Goal: Transaction & Acquisition: Purchase product/service

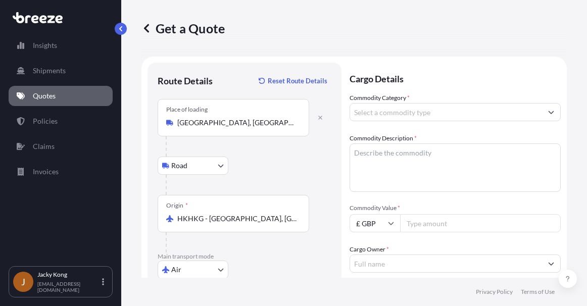
select select "Road"
select select "Air"
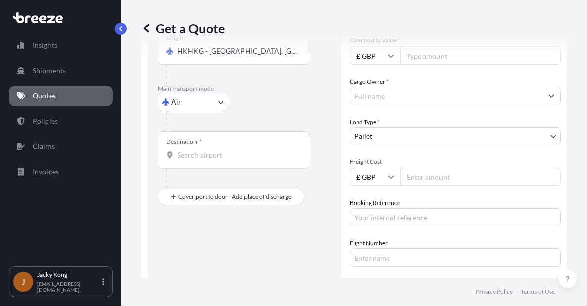
click at [391, 131] on body "Insights Shipments Quotes Policies Claims Invoices J Jacky Kong [EMAIL_ADDRESS]…" at bounding box center [293, 153] width 587 height 306
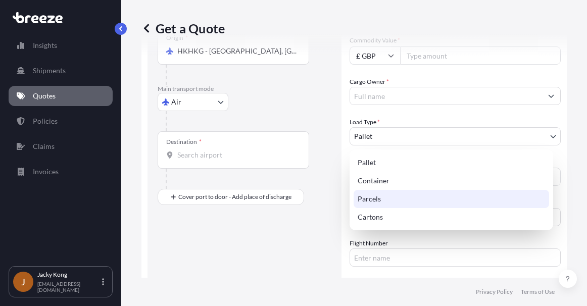
click at [392, 201] on div "Parcels" at bounding box center [452, 199] width 196 height 18
select select "3"
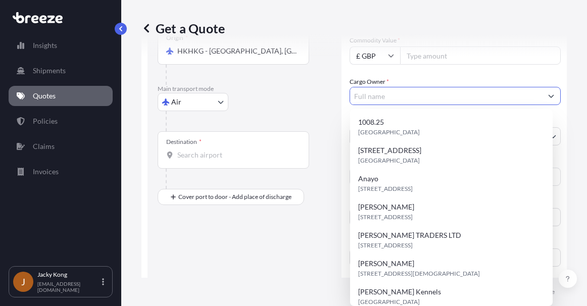
click at [397, 99] on input "Cargo Owner *" at bounding box center [446, 96] width 192 height 18
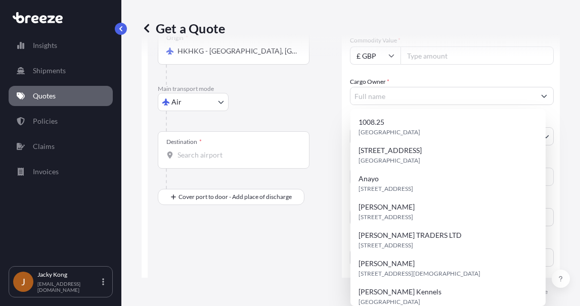
click at [304, 134] on div "Destination *" at bounding box center [234, 149] width 152 height 37
click at [297, 150] on input "Destination *" at bounding box center [236, 155] width 119 height 10
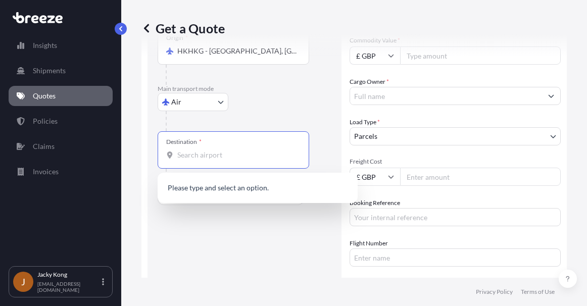
click at [323, 112] on div at bounding box center [249, 121] width 166 height 20
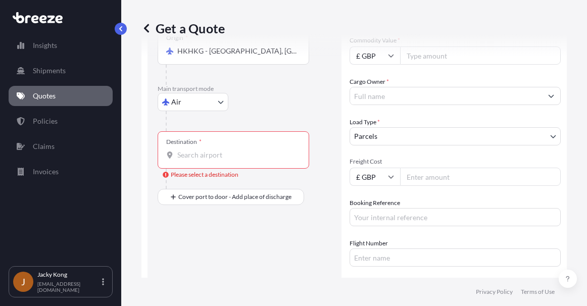
click at [222, 265] on div "Route Details Reset Route Details Place of loading [GEOGRAPHIC_DATA], [GEOGRAPH…" at bounding box center [245, 132] width 174 height 454
click at [387, 97] on input "Cargo Owner *" at bounding box center [446, 96] width 192 height 18
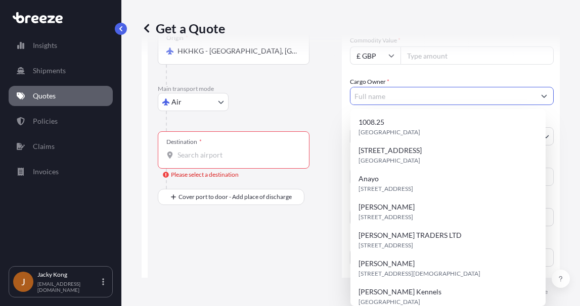
paste input "AC&E Telecommunications Limited"
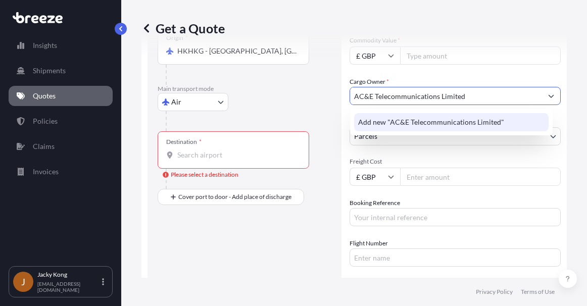
click at [405, 119] on span "Add new "AC&E Telecommunications Limited"" at bounding box center [431, 122] width 146 height 10
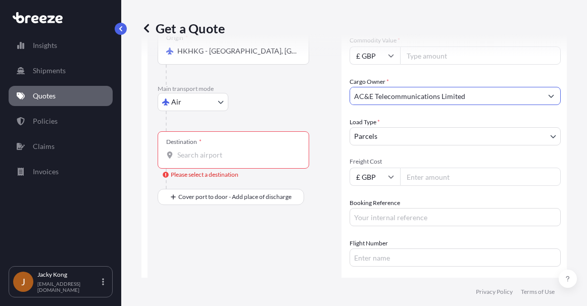
type input "AC&E Telecommunications Limited"
drag, startPoint x: 130, startPoint y: 210, endPoint x: 152, endPoint y: 210, distance: 21.7
click at [130, 210] on div "Get a Quote Route Details Reset Route Details Place of loading [GEOGRAPHIC_DATA…" at bounding box center [354, 139] width 466 height 278
click at [427, 170] on input "Freight Cost" at bounding box center [480, 177] width 161 height 18
type input "121.61"
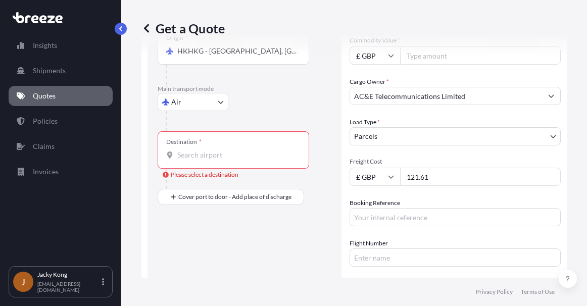
click at [449, 59] on input "Commodity Value *" at bounding box center [480, 56] width 161 height 18
type input "48"
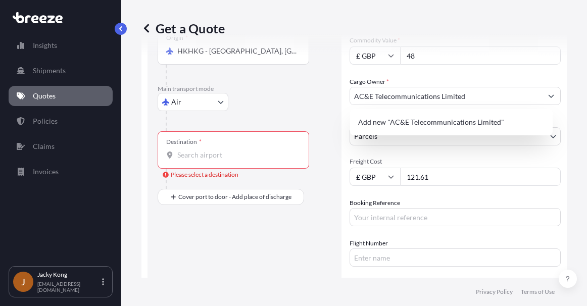
click at [386, 57] on input "£ GBP" at bounding box center [375, 56] width 51 height 18
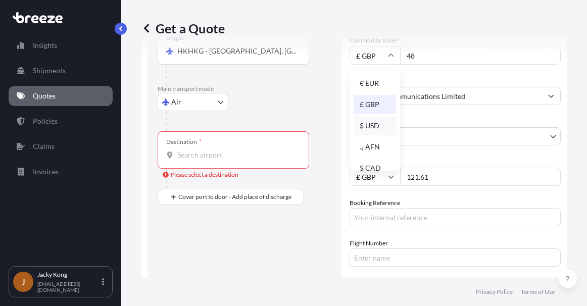
click at [373, 120] on div "$ USD" at bounding box center [375, 125] width 42 height 19
type input "$ USD"
click at [148, 209] on div "Route Details Reset Route Details Place of loading [GEOGRAPHIC_DATA], [GEOGRAPH…" at bounding box center [245, 132] width 194 height 474
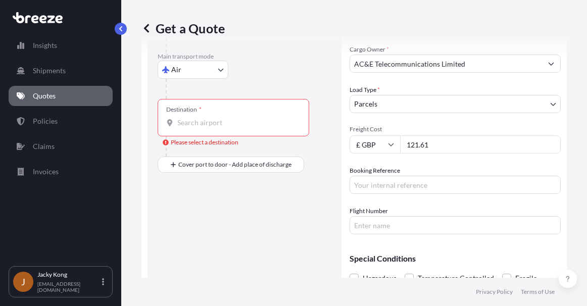
scroll to position [218, 0]
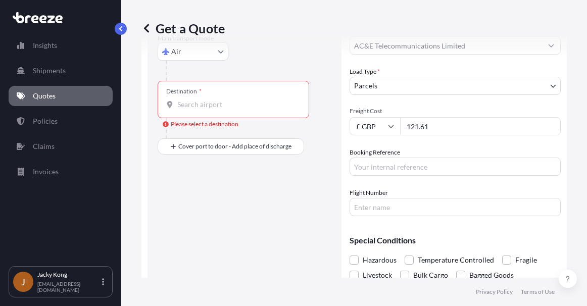
drag, startPoint x: 137, startPoint y: 215, endPoint x: 223, endPoint y: 201, distance: 87.7
click at [137, 215] on div "Get a Quote Route Details Reset Route Details Place of loading [GEOGRAPHIC_DATA…" at bounding box center [354, 139] width 466 height 278
click at [408, 167] on input "Booking Reference" at bounding box center [455, 167] width 211 height 18
paste input "PRU-95298"
type input "PRU-95298"
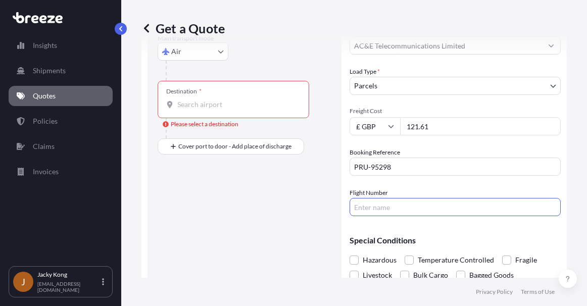
click at [398, 204] on input "Flight Number" at bounding box center [455, 207] width 211 height 18
click at [414, 188] on div "Commodity Category * Commodity Description * Commodity Value * $ USD 48 Cargo O…" at bounding box center [455, 46] width 211 height 342
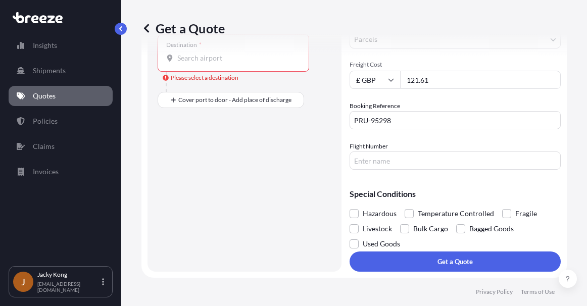
scroll to position [214, 0]
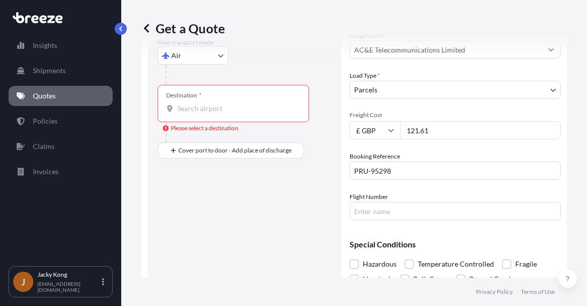
click at [238, 111] on input "Destination * Please select a destination" at bounding box center [236, 109] width 119 height 10
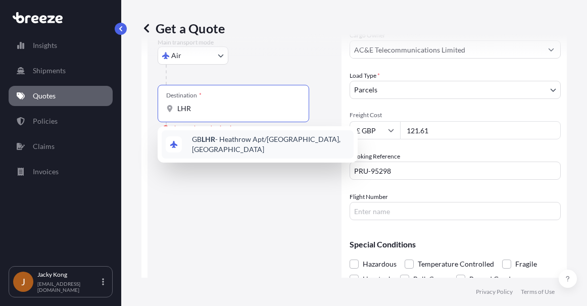
click at [227, 146] on span "GB LHR - Heathrow Apt/[GEOGRAPHIC_DATA], [GEOGRAPHIC_DATA]" at bounding box center [271, 144] width 158 height 20
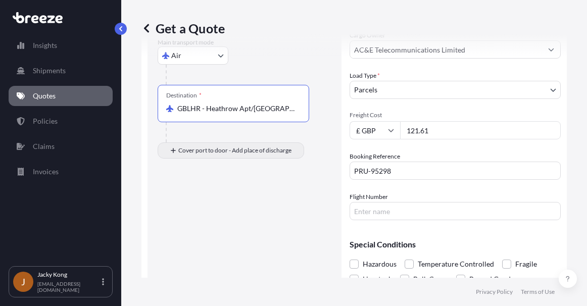
type input "GBLHR - Heathrow Apt/[GEOGRAPHIC_DATA], [GEOGRAPHIC_DATA]"
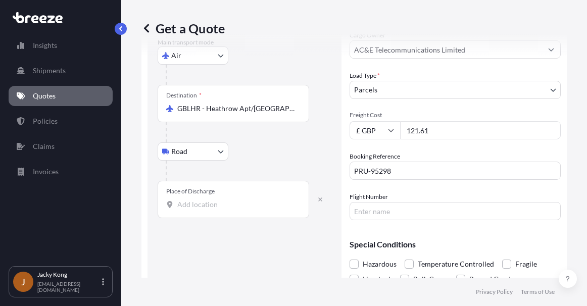
click at [500, 25] on div "Get a Quote" at bounding box center [355, 28] width 426 height 16
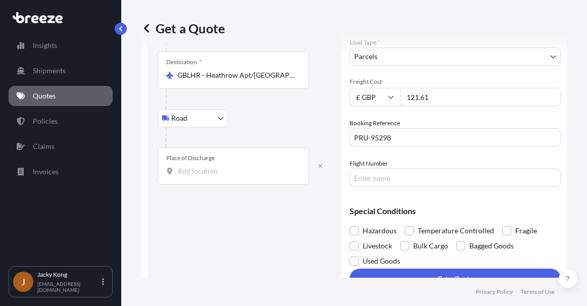
scroll to position [265, 0]
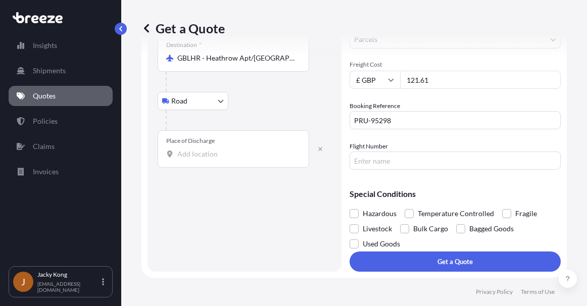
click at [238, 154] on input "Place of Discharge" at bounding box center [236, 154] width 119 height 10
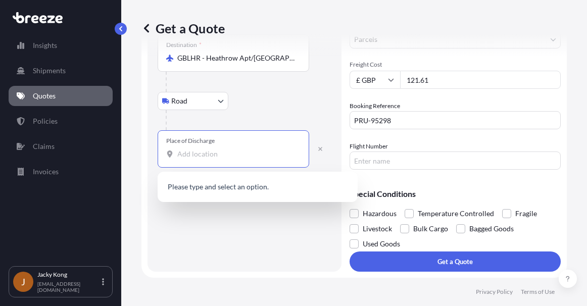
paste input "M417AL"
click at [236, 186] on span "[STREET_ADDRESS]" at bounding box center [223, 188] width 63 height 10
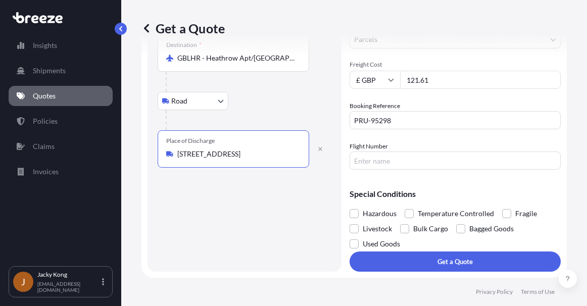
type input "[STREET_ADDRESS]"
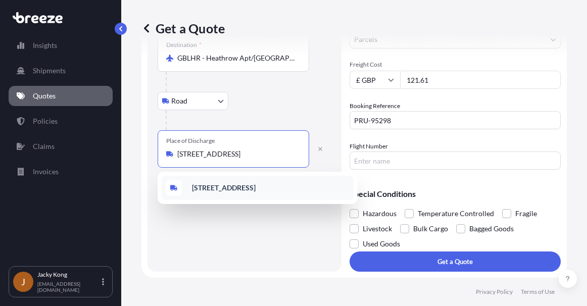
click at [256, 188] on b "[STREET_ADDRESS]" at bounding box center [224, 188] width 64 height 9
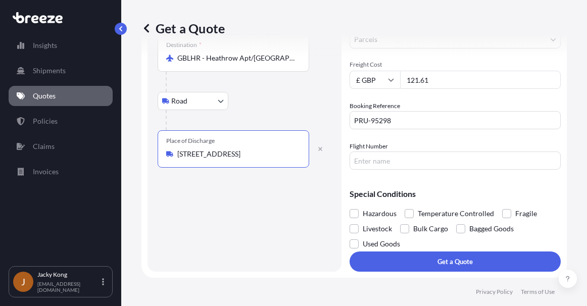
click at [311, 194] on div "Route Details Reset Route Details Place of loading [GEOGRAPHIC_DATA], [GEOGRAPH…" at bounding box center [245, 35] width 174 height 454
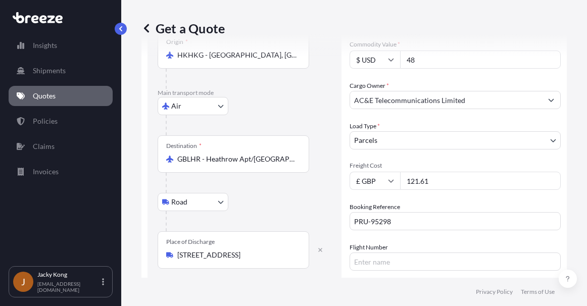
scroll to position [12, 0]
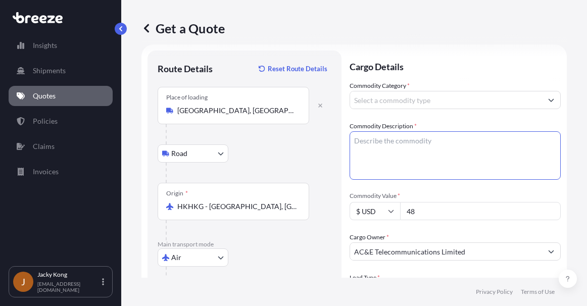
click at [414, 150] on textarea "Commodity Description *" at bounding box center [455, 155] width 211 height 49
paste textarea "Connector"
type textarea "Connector"
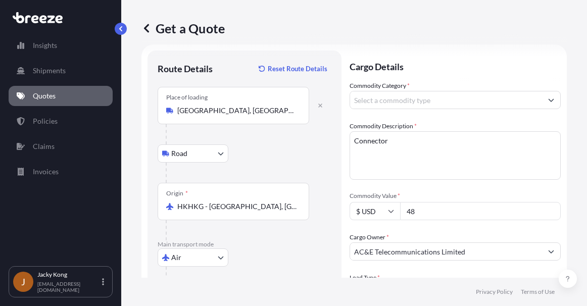
click at [433, 102] on input "Commodity Category *" at bounding box center [446, 100] width 192 height 18
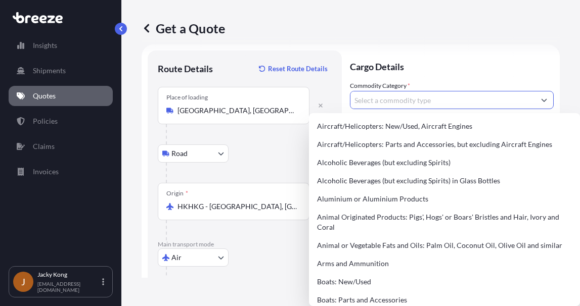
paste input "Connector"
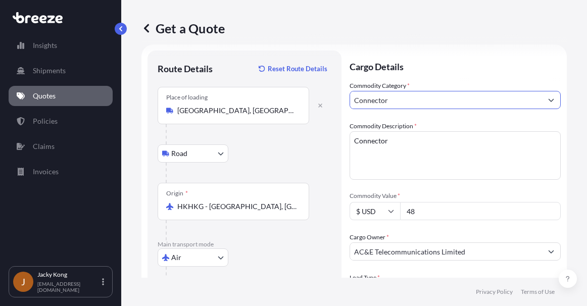
drag, startPoint x: 428, startPoint y: 100, endPoint x: 334, endPoint y: 96, distance: 94.1
click at [334, 96] on form "Route Details Reset Route Details Place of loading [GEOGRAPHIC_DATA], [GEOGRAPH…" at bounding box center [355, 287] width 426 height 486
click at [545, 100] on button "Show suggestions" at bounding box center [552, 100] width 18 height 18
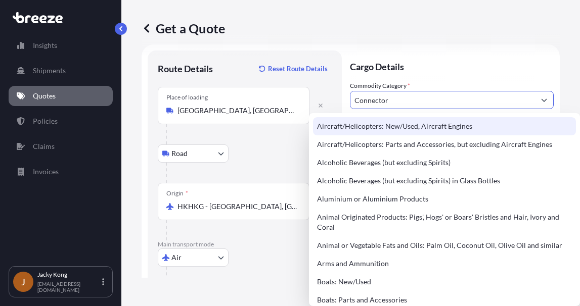
click at [411, 102] on input "Connector" at bounding box center [442, 100] width 185 height 18
drag, startPoint x: 416, startPoint y: 100, endPoint x: 306, endPoint y: 96, distance: 109.3
click at [306, 96] on form "Route Details Reset Route Details Place of loading [GEOGRAPHIC_DATA], [GEOGRAPH…" at bounding box center [351, 287] width 418 height 486
paste input "85369000"
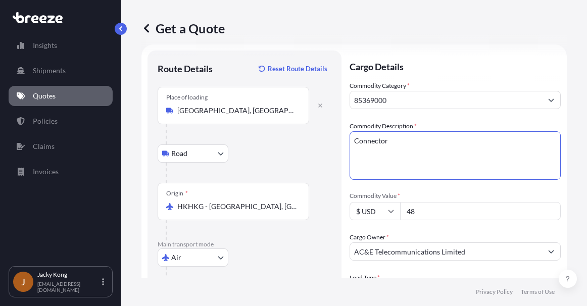
drag, startPoint x: 398, startPoint y: 146, endPoint x: 311, endPoint y: 144, distance: 87.0
click at [311, 144] on form "Route Details Reset Route Details Place of loading [GEOGRAPHIC_DATA], [GEOGRAPH…" at bounding box center [355, 287] width 426 height 486
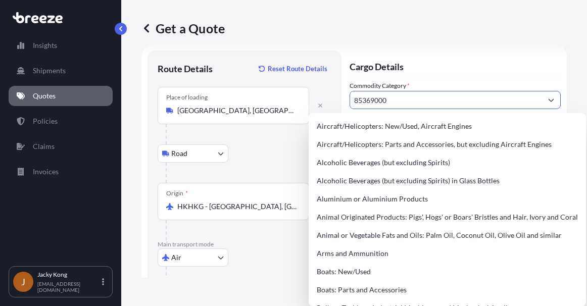
click at [400, 101] on input "85369000" at bounding box center [446, 100] width 192 height 18
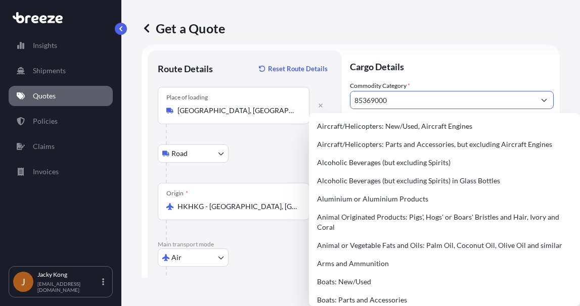
drag, startPoint x: 311, startPoint y: 93, endPoint x: 290, endPoint y: 89, distance: 21.1
click at [274, 89] on form "Route Details Reset Route Details Place of loading [GEOGRAPHIC_DATA], [GEOGRAPH…" at bounding box center [351, 287] width 418 height 486
paste input "Connector"
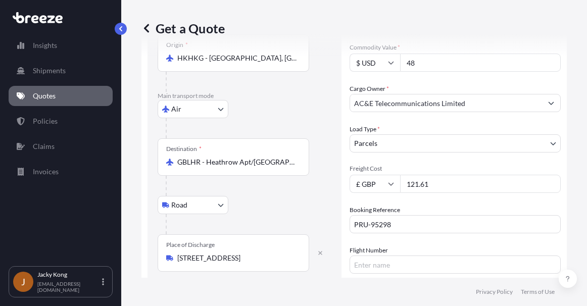
scroll to position [265, 0]
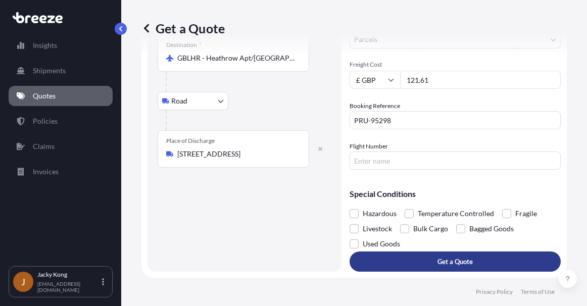
click at [418, 262] on button "Get a Quote" at bounding box center [455, 262] width 211 height 20
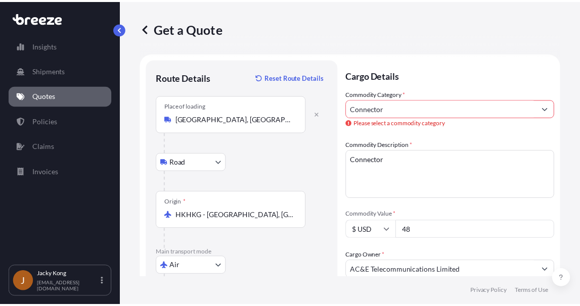
scroll to position [0, 0]
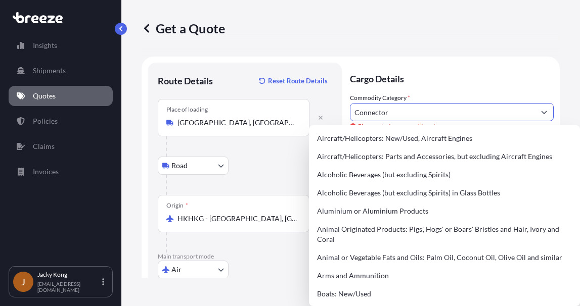
click at [547, 111] on form "Route Details Reset Route Details Place of loading [GEOGRAPHIC_DATA], [GEOGRAPH…" at bounding box center [351, 305] width 418 height 496
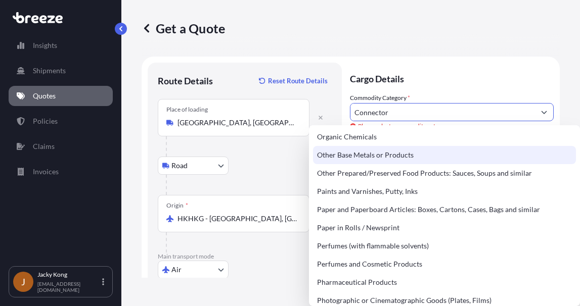
scroll to position [1668, 0]
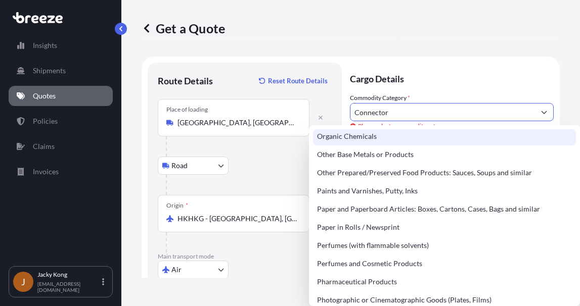
drag, startPoint x: 412, startPoint y: 111, endPoint x: 225, endPoint y: 83, distance: 189.1
click at [225, 83] on form "Route Details Reset Route Details Place of loading [GEOGRAPHIC_DATA], [GEOGRAPH…" at bounding box center [351, 305] width 418 height 496
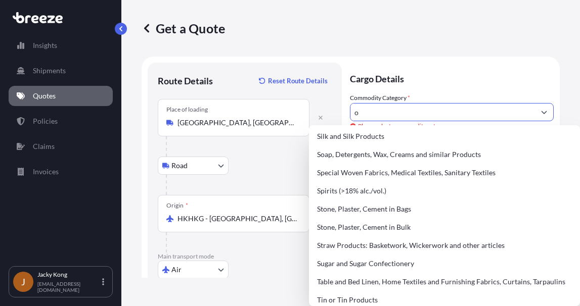
scroll to position [0, 0]
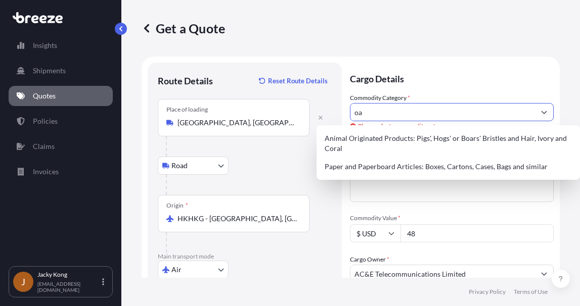
type input "o"
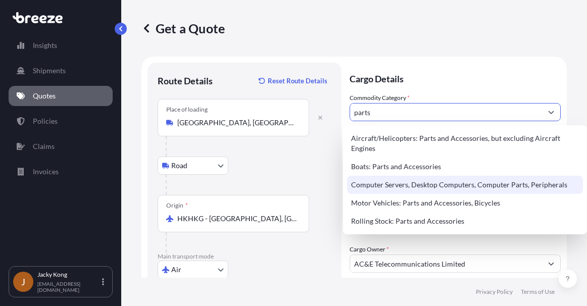
click at [424, 179] on div "Computer Servers, Desktop Computers, Computer Parts, Peripherals" at bounding box center [465, 185] width 236 height 18
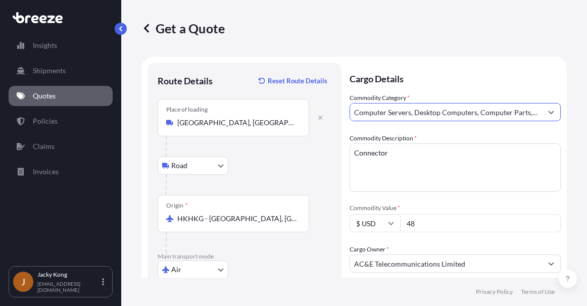
type input "Computer Servers, Desktop Computers, Computer Parts, Peripherals"
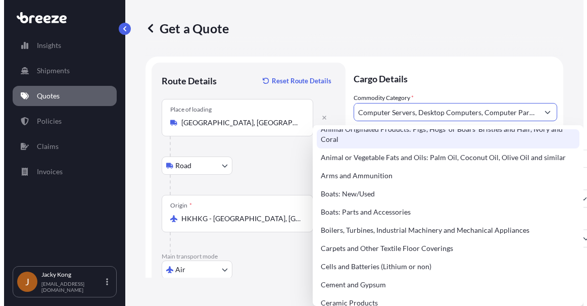
scroll to position [101, 0]
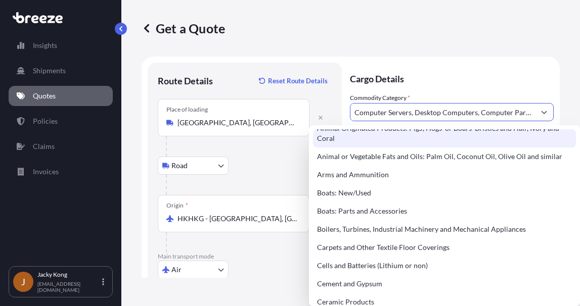
click at [458, 73] on p "Cargo Details" at bounding box center [452, 78] width 204 height 30
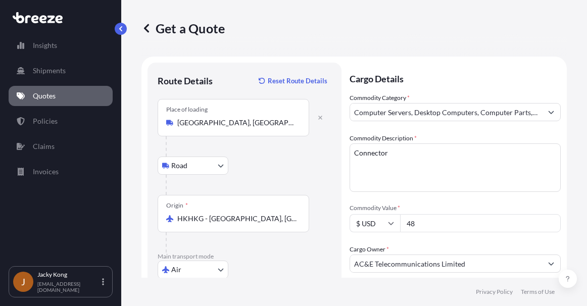
click at [424, 160] on textarea "Connector" at bounding box center [455, 168] width 211 height 49
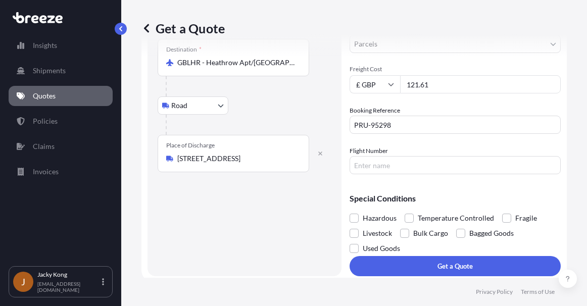
scroll to position [265, 0]
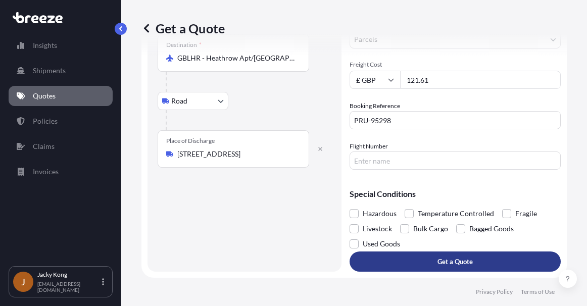
click at [417, 258] on button "Get a Quote" at bounding box center [455, 262] width 211 height 20
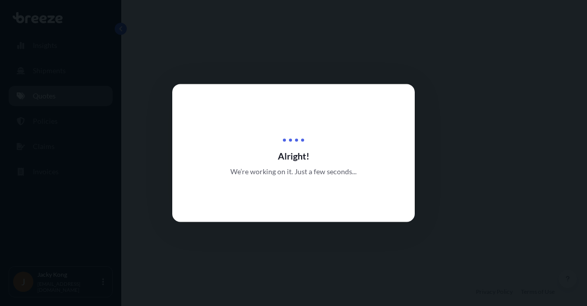
select select "Road"
select select "Air"
select select "Road"
select select "3"
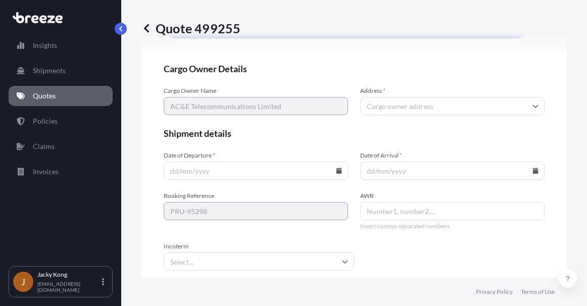
scroll to position [2206, 0]
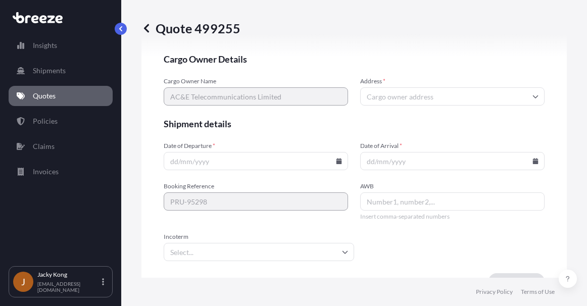
click at [337, 164] on icon at bounding box center [340, 161] width 6 height 6
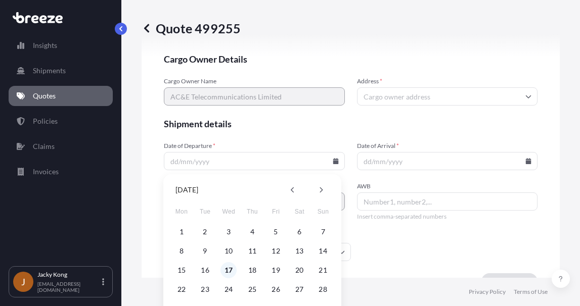
click at [229, 268] on button "17" at bounding box center [228, 270] width 16 height 16
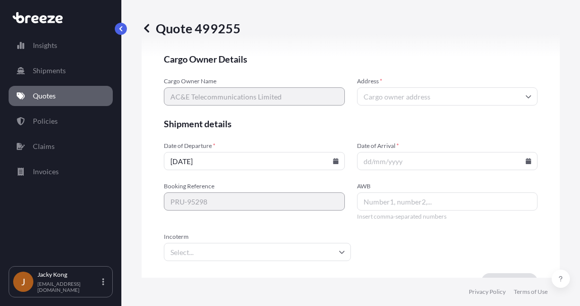
type input "[DATE]"
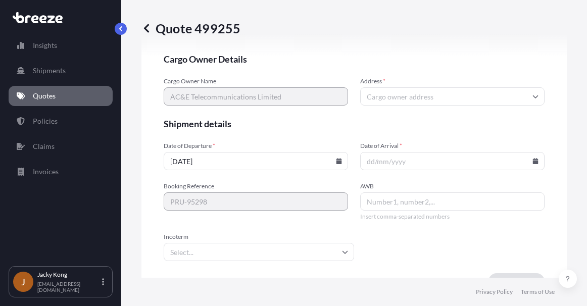
click at [421, 163] on input "Date of Arrival *" at bounding box center [452, 161] width 185 height 18
click at [533, 160] on icon at bounding box center [536, 161] width 6 height 6
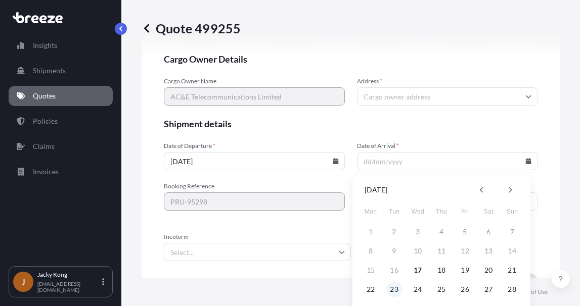
click at [396, 290] on button "23" at bounding box center [394, 290] width 16 height 16
type input "[DATE]"
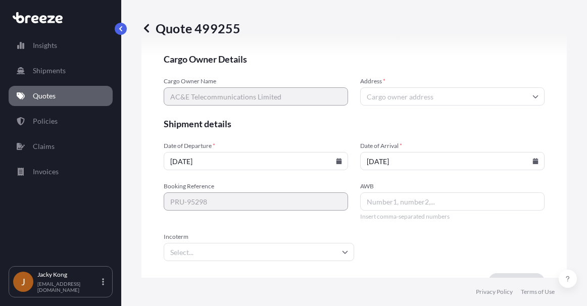
click at [336, 177] on form "Cargo Owner Details Cargo Owner Name AC&E Telecommunications Limited Address * …" at bounding box center [354, 171] width 381 height 237
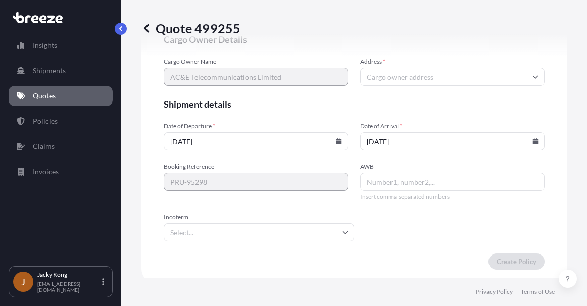
scroll to position [2232, 0]
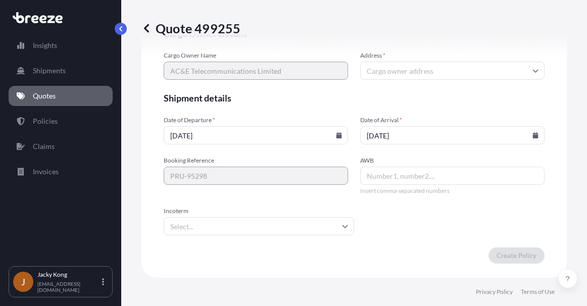
click at [342, 224] on icon at bounding box center [345, 226] width 6 height 6
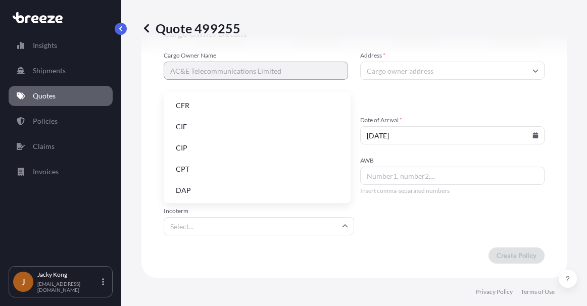
click at [256, 189] on li "DAP" at bounding box center [257, 190] width 179 height 19
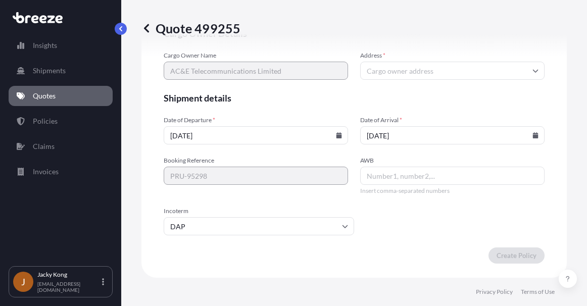
click at [361, 220] on form "Cargo Owner Details Cargo Owner Name AC&E Telecommunications Limited Address * …" at bounding box center [354, 145] width 381 height 237
click at [392, 74] on input "Address *" at bounding box center [452, 71] width 185 height 18
paste input "[STREET_ADDRESS][PERSON_NAME]"
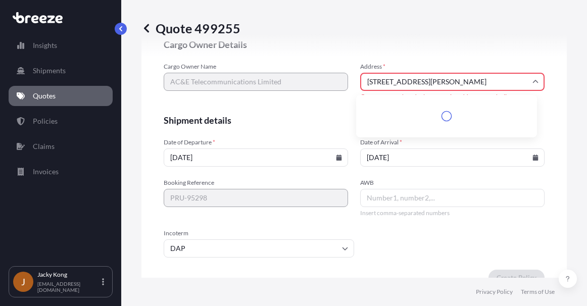
scroll to position [2243, 0]
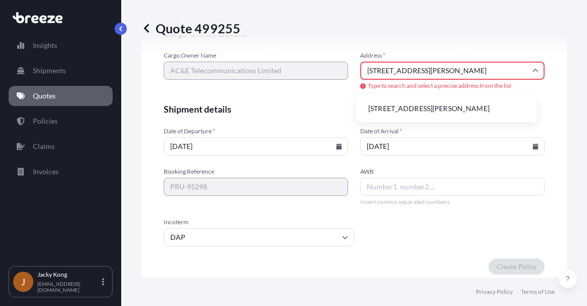
click at [458, 107] on li "[STREET_ADDRESS][PERSON_NAME]" at bounding box center [446, 108] width 173 height 19
type input "[STREET_ADDRESS][PERSON_NAME][PERSON_NAME]"
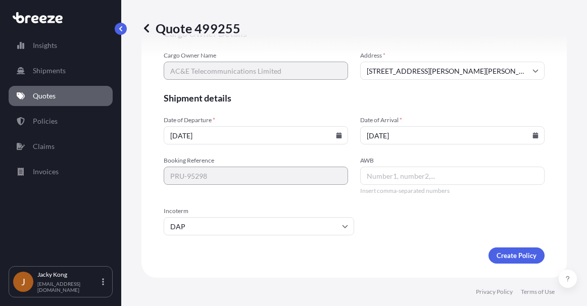
scroll to position [2232, 0]
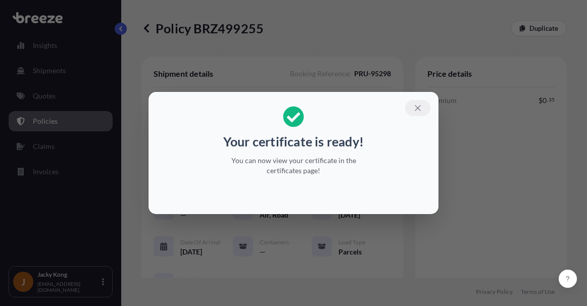
click at [422, 111] on icon "button" at bounding box center [418, 108] width 9 height 9
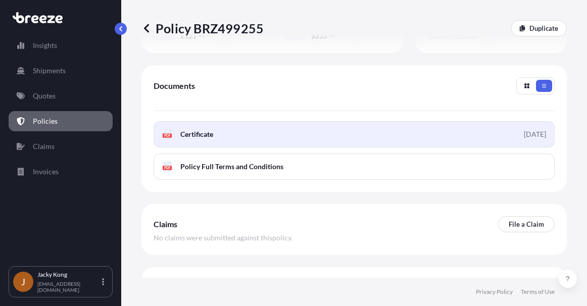
scroll to position [431, 0]
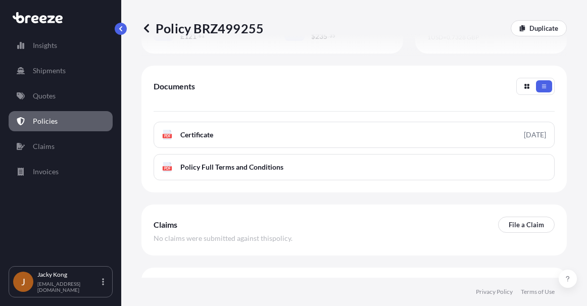
click at [311, 27] on div "Policy BRZ499255 Duplicate" at bounding box center [355, 28] width 426 height 16
click at [218, 26] on p "Policy BRZ499255" at bounding box center [203, 28] width 122 height 16
copy p "BRZ499255"
